Goal: Find contact information: Find contact information

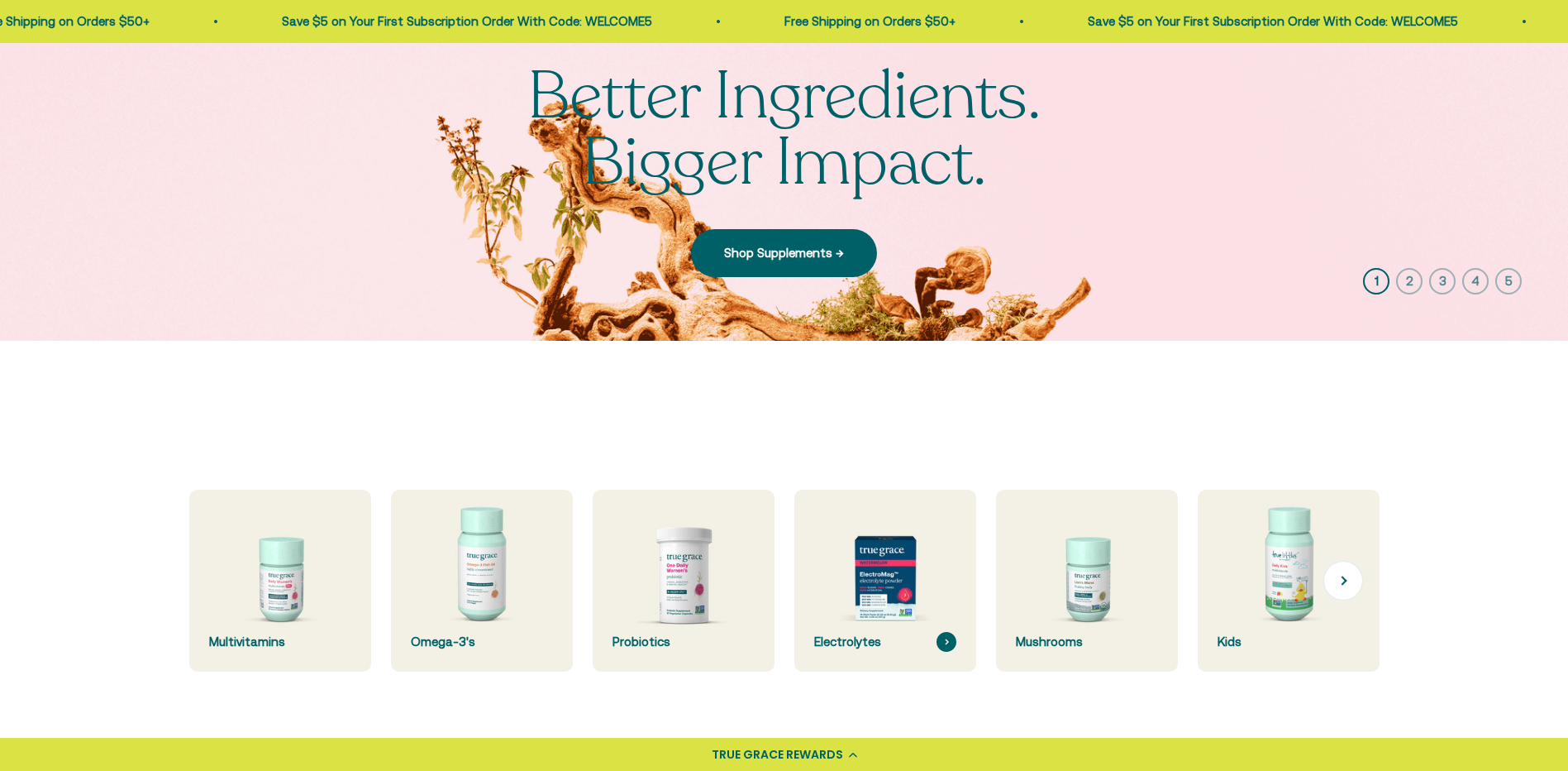
scroll to position [248, 0]
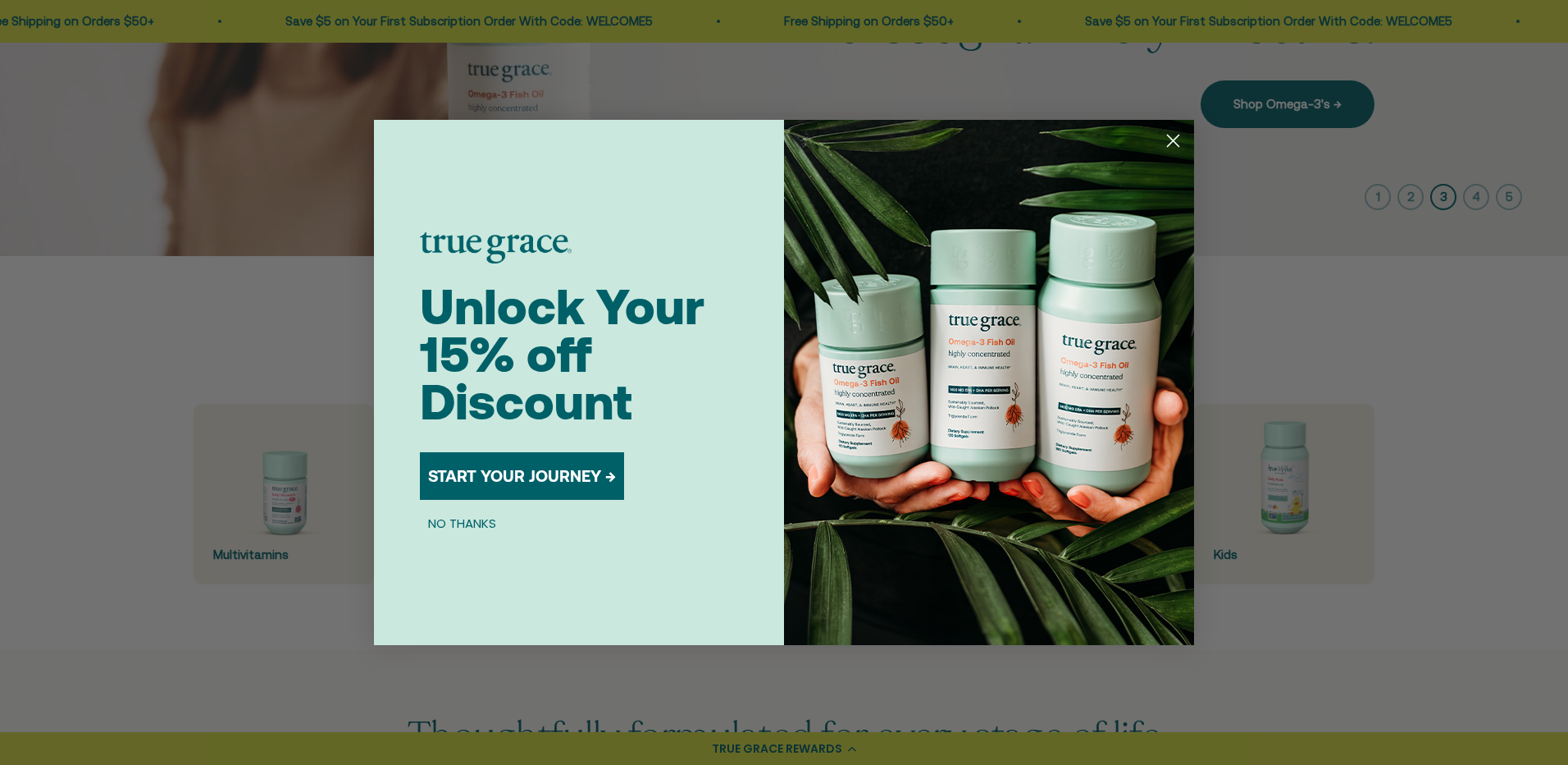
click at [1169, 141] on circle "Close dialog" at bounding box center [1173, 140] width 27 height 27
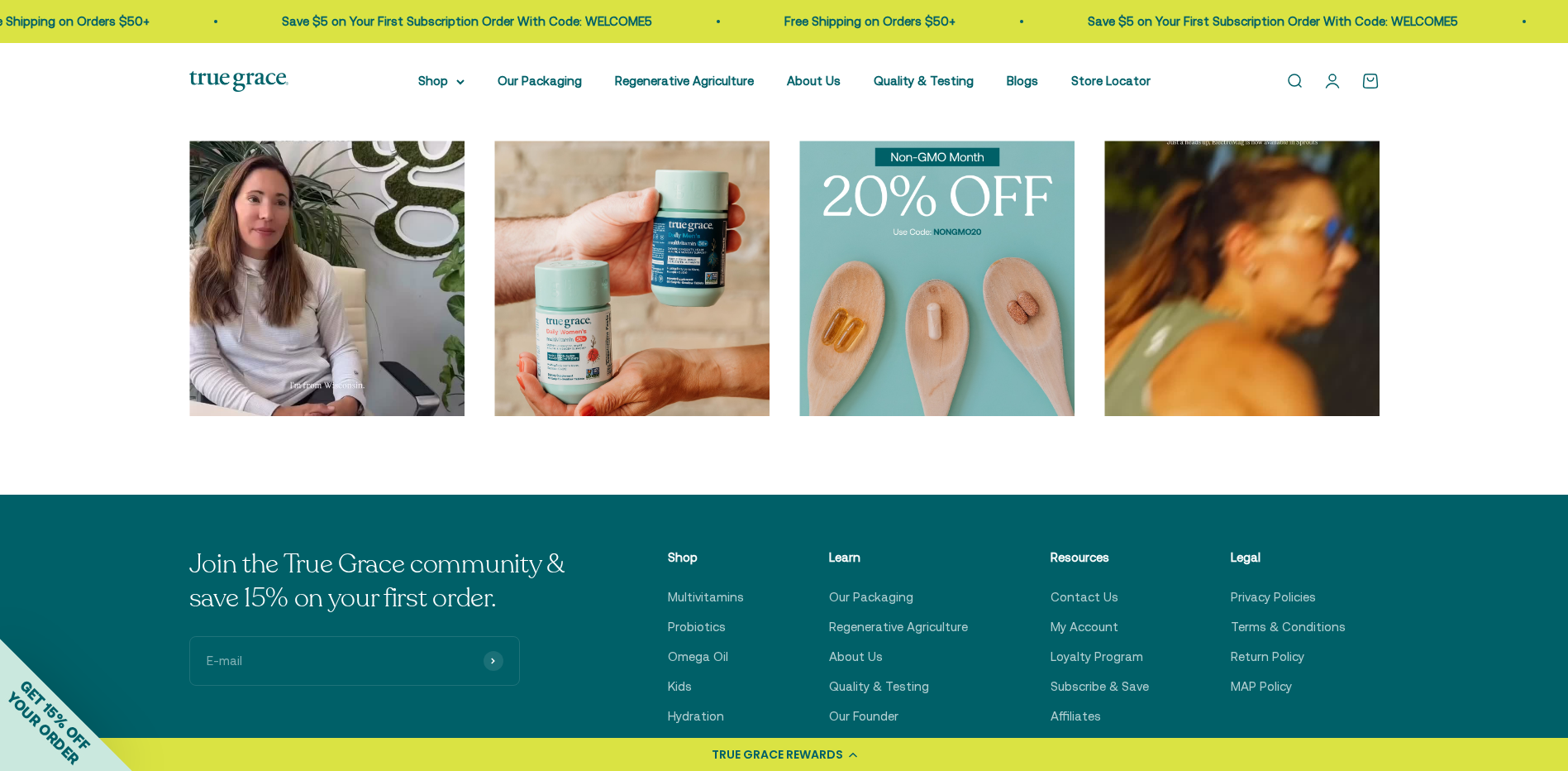
scroll to position [5707, 0]
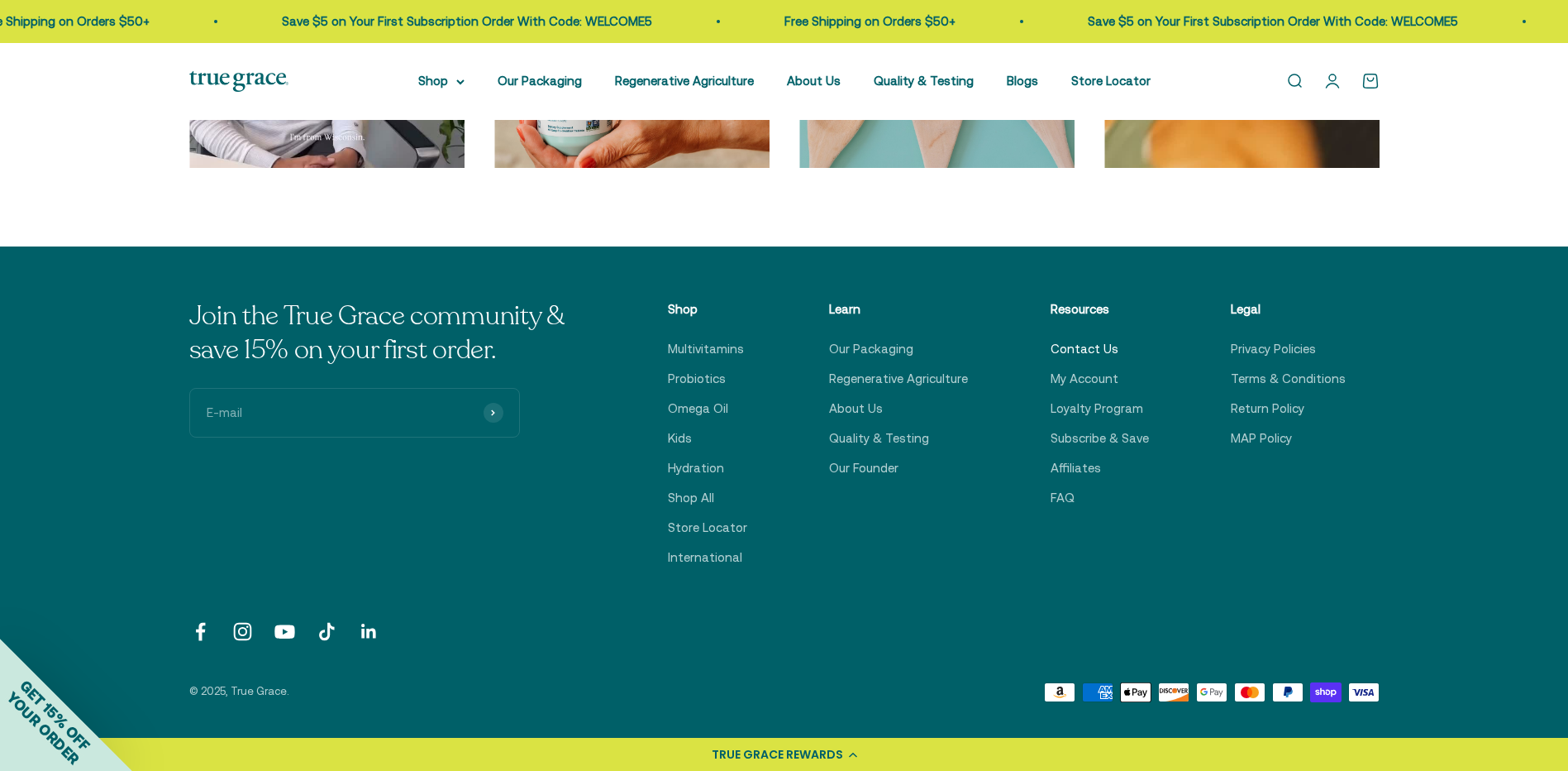
click at [1083, 344] on link "Contact Us" at bounding box center [1085, 349] width 67 height 20
